Goal: Task Accomplishment & Management: Manage account settings

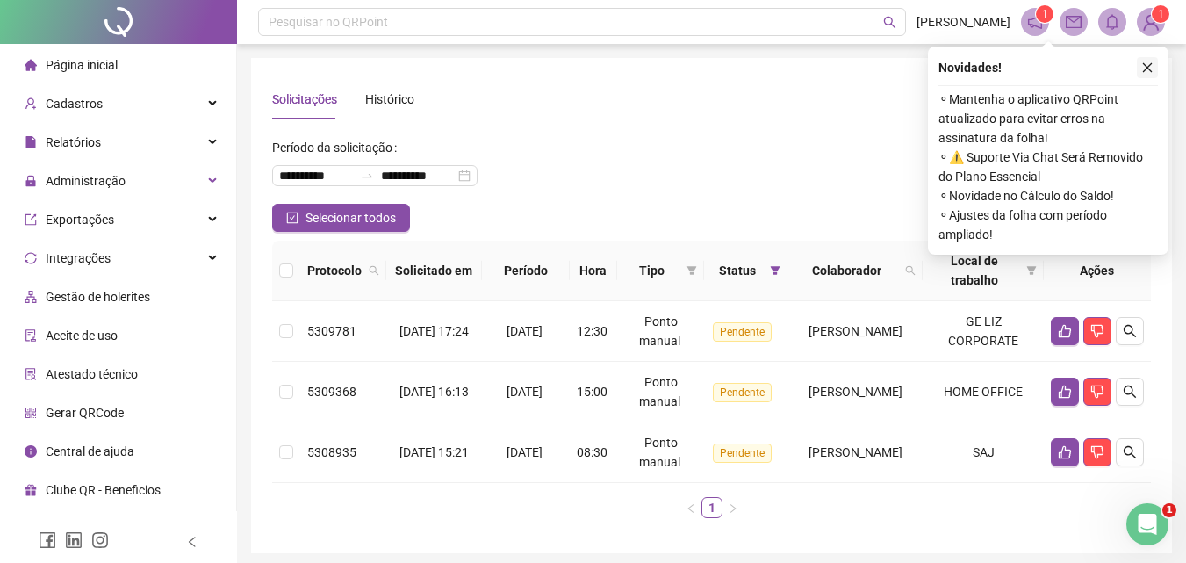
click at [1151, 58] on button "button" at bounding box center [1147, 67] width 21 height 21
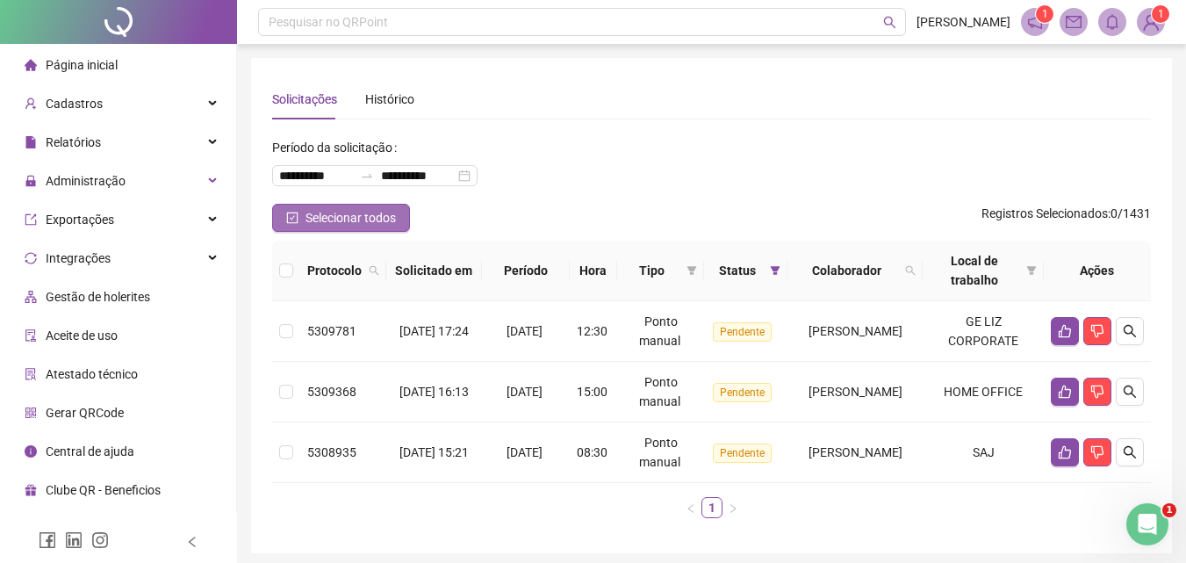
click at [348, 212] on span "Selecionar todos" at bounding box center [351, 217] width 90 height 19
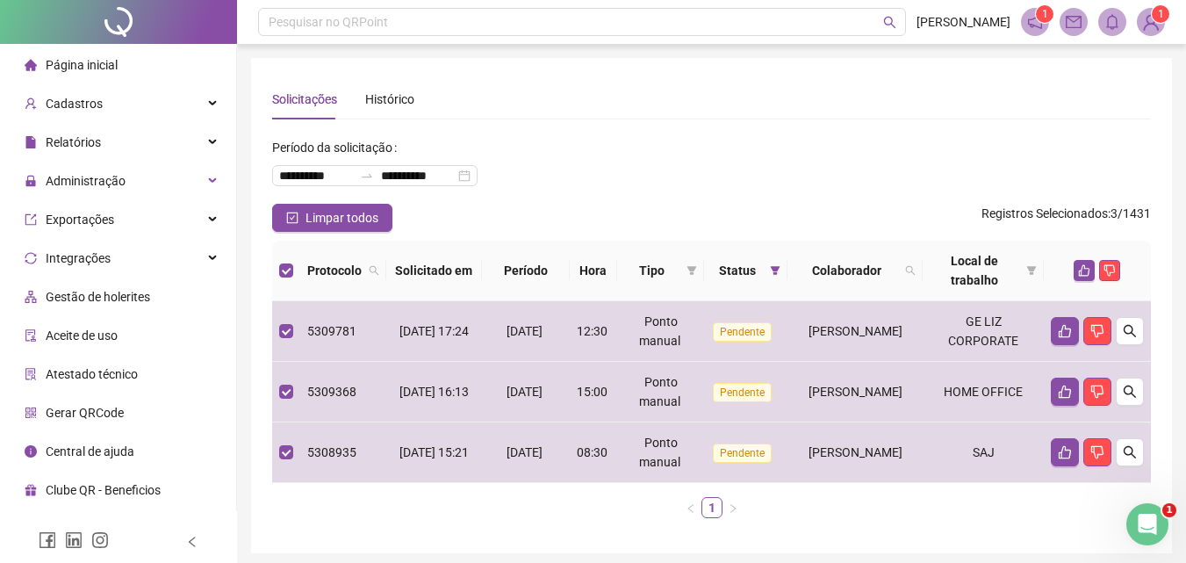
click at [812, 196] on div "**********" at bounding box center [711, 168] width 879 height 70
click at [362, 225] on span "Limpar todos" at bounding box center [342, 217] width 73 height 19
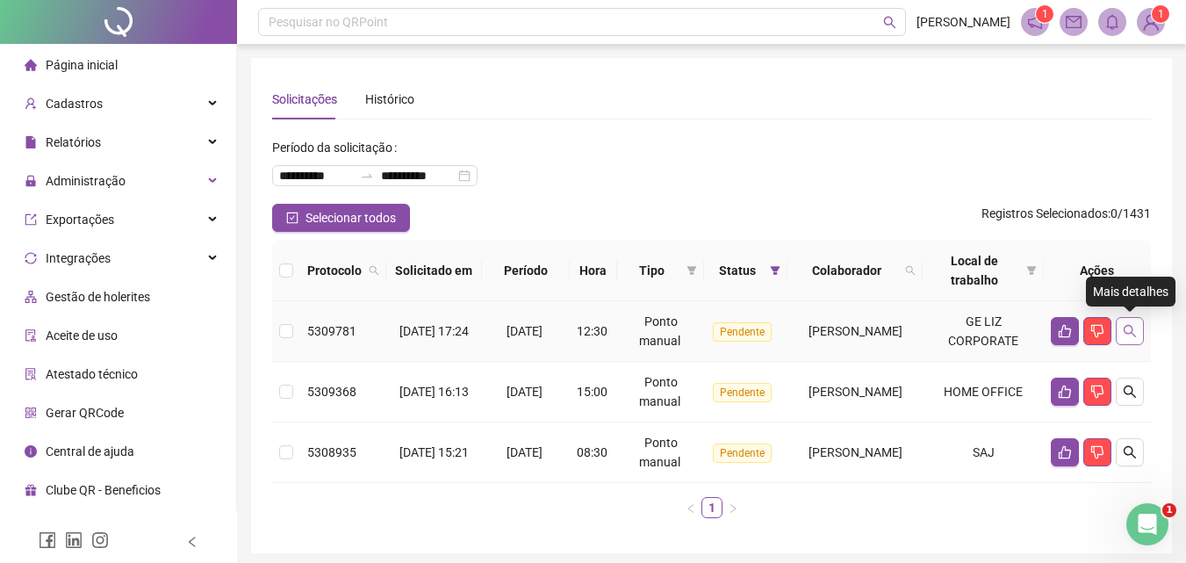
click at [1128, 331] on icon "search" at bounding box center [1130, 331] width 14 height 14
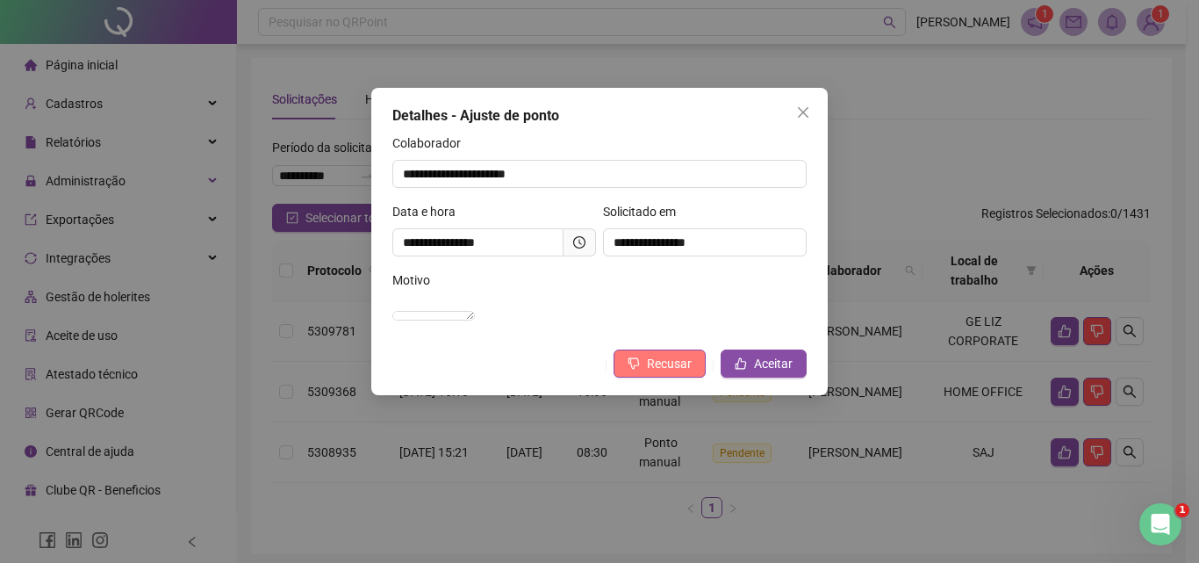
click at [674, 373] on span "Recusar" at bounding box center [669, 363] width 45 height 19
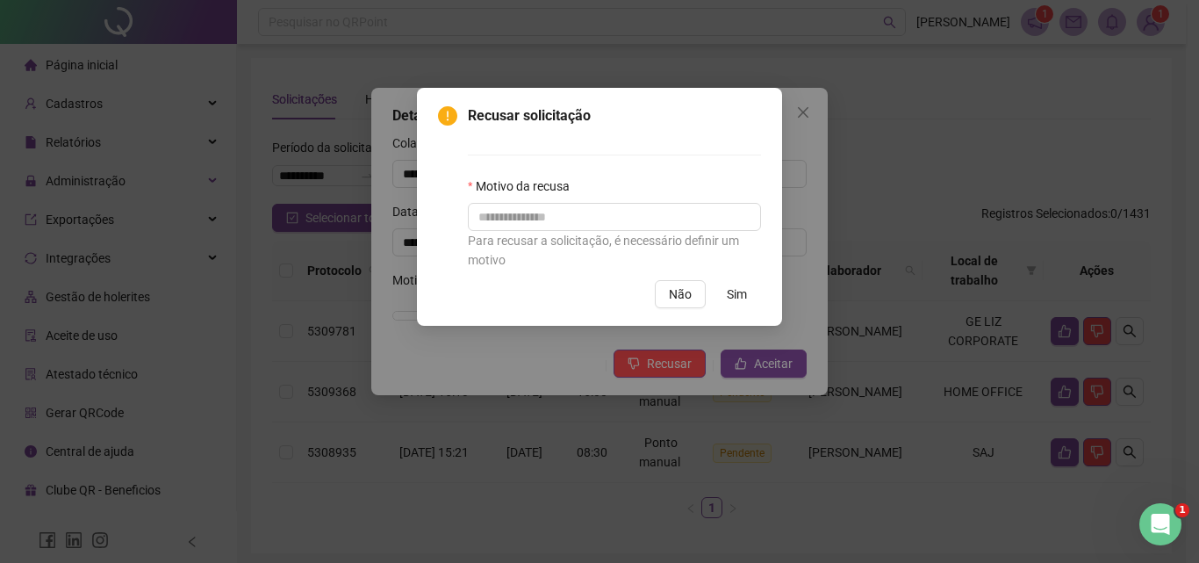
click at [840, 97] on div "Recusar solicitação Motivo da recusa Para recusar a solicitação, é necessário d…" at bounding box center [599, 281] width 1199 height 563
